Goal: Share content: Share content

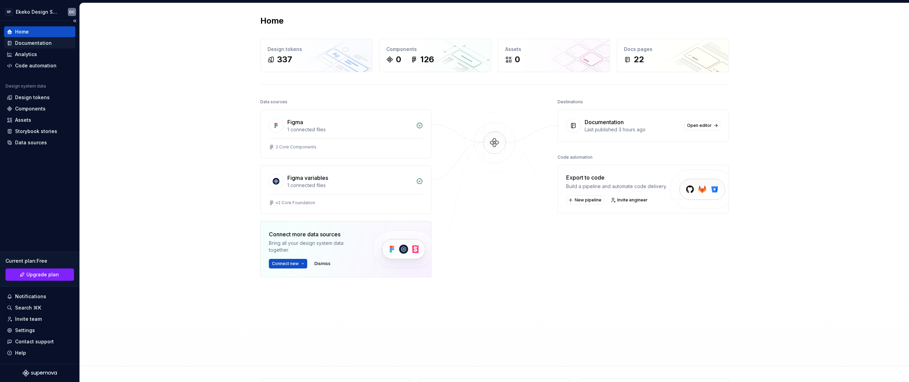
click at [37, 45] on div "Documentation" at bounding box center [33, 43] width 37 height 7
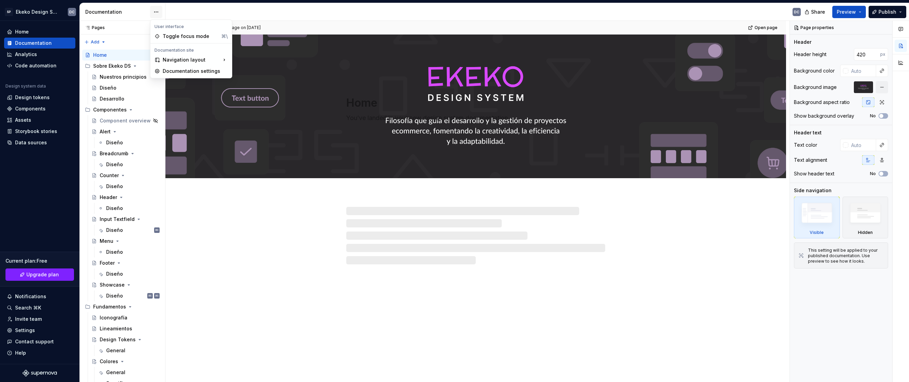
click at [152, 13] on html "SP Ekeko Design System DC Home Documentation Analytics Code automation Design s…" at bounding box center [454, 191] width 909 height 382
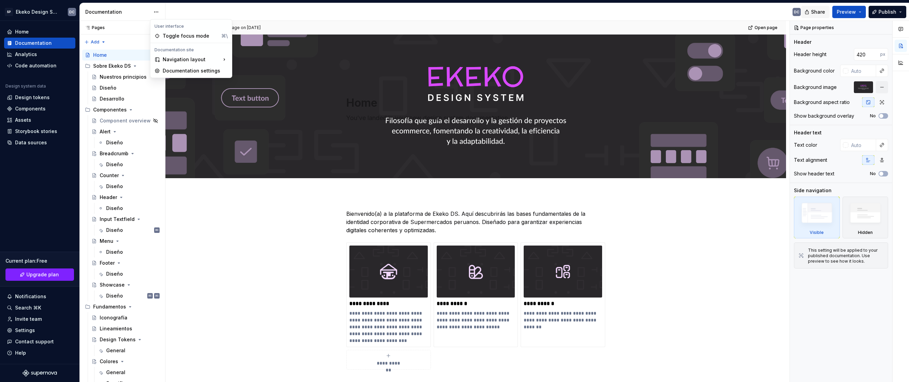
click at [824, 12] on html "SP Ekeko Design System DC Home Documentation Analytics Code automation Design s…" at bounding box center [454, 191] width 909 height 382
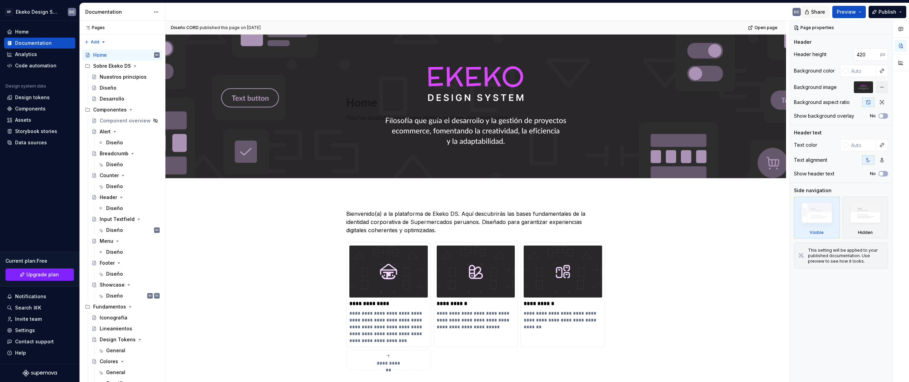
click at [822, 12] on span "Share" at bounding box center [818, 12] width 14 height 7
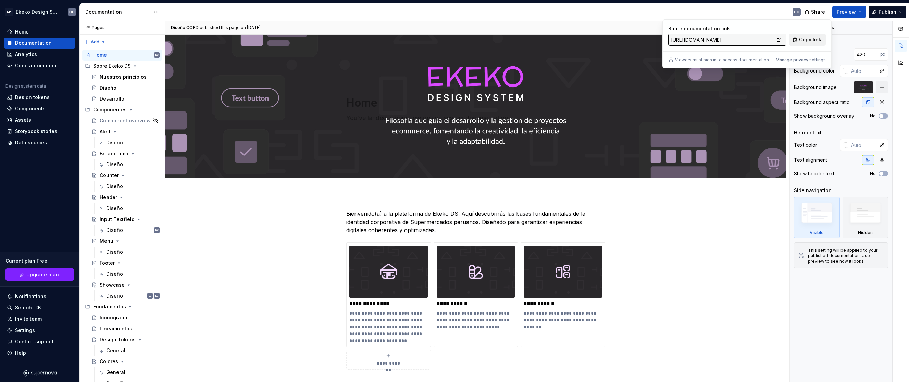
click at [807, 37] on span "Copy link" at bounding box center [810, 39] width 22 height 7
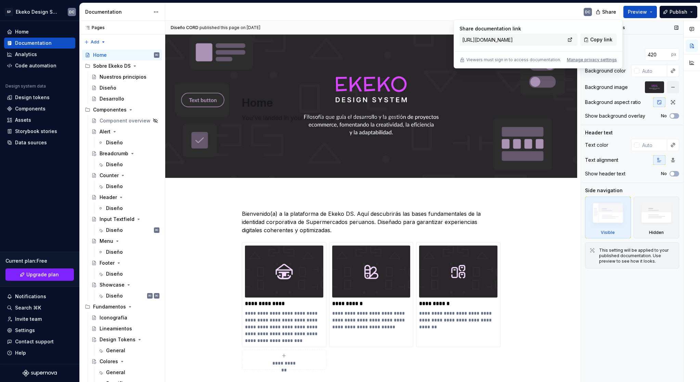
type textarea "*"
